Goal: Task Accomplishment & Management: Complete application form

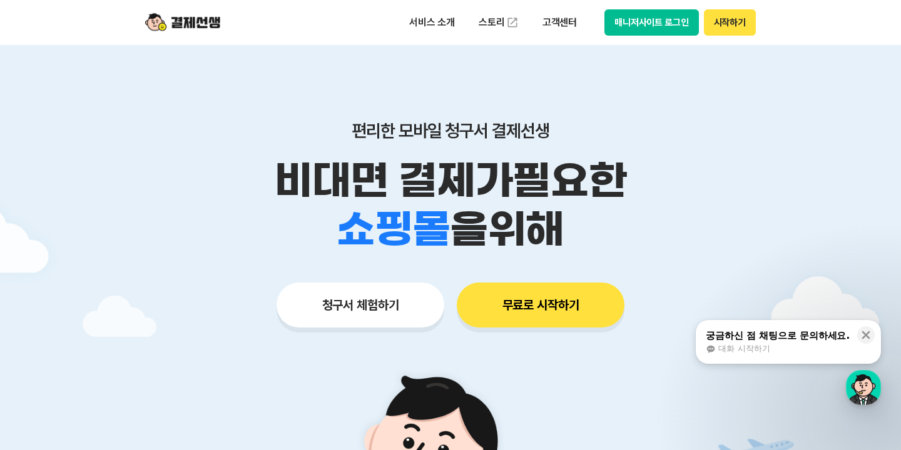
click at [564, 308] on button "무료로 시작하기" at bounding box center [541, 305] width 168 height 45
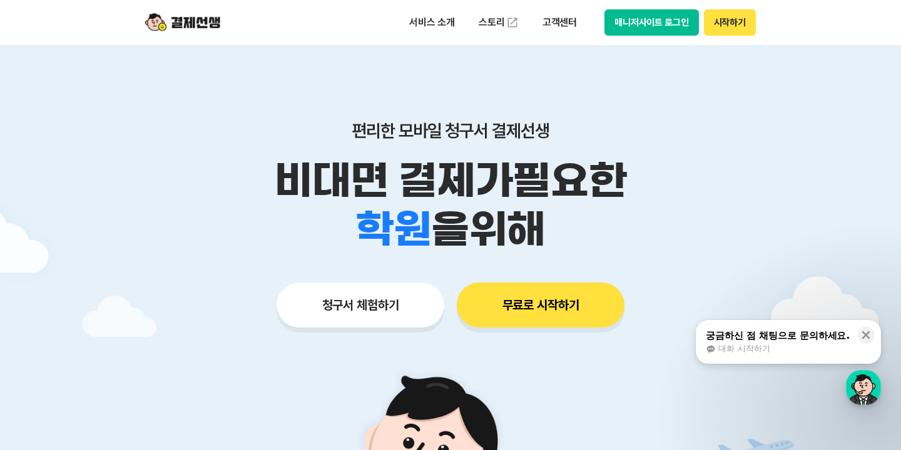
click at [520, 291] on button "무료로 시작하기" at bounding box center [541, 305] width 168 height 45
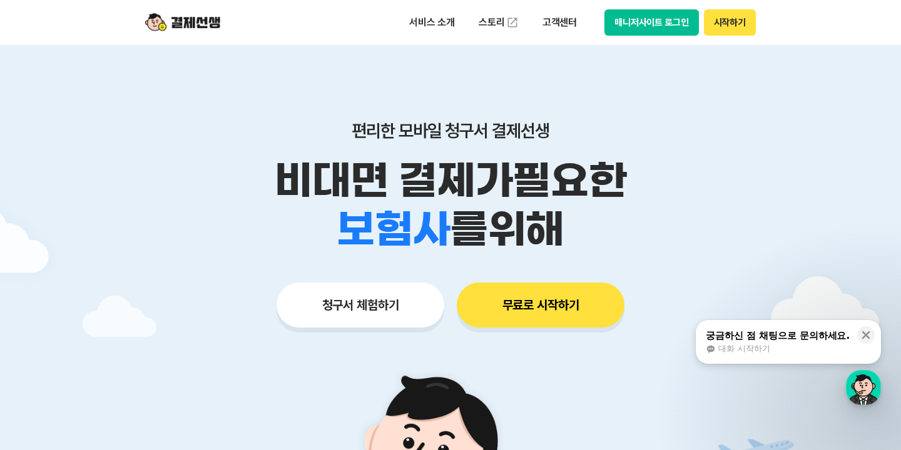
click at [522, 292] on button "무료로 시작하기" at bounding box center [541, 305] width 168 height 45
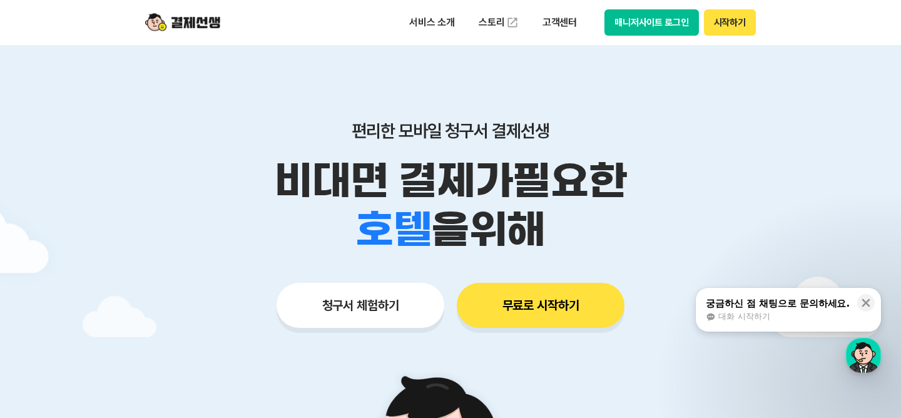
click at [523, 318] on button "무료로 시작하기" at bounding box center [541, 305] width 168 height 45
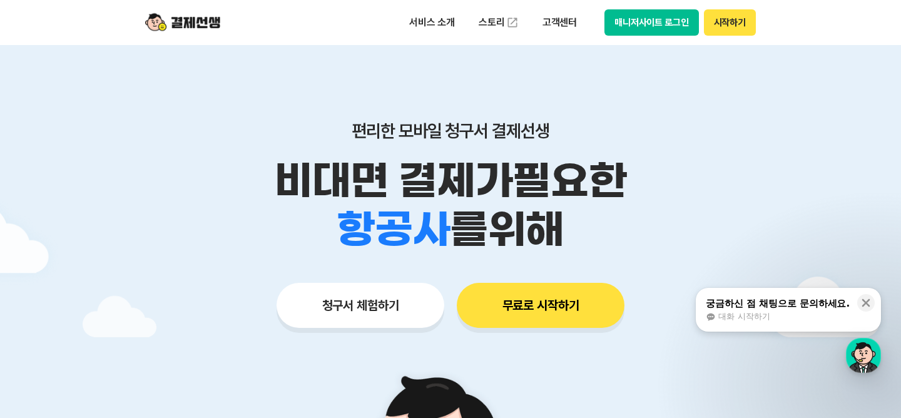
click at [733, 17] on button "시작하기" at bounding box center [730, 22] width 52 height 26
